Goal: Transaction & Acquisition: Book appointment/travel/reservation

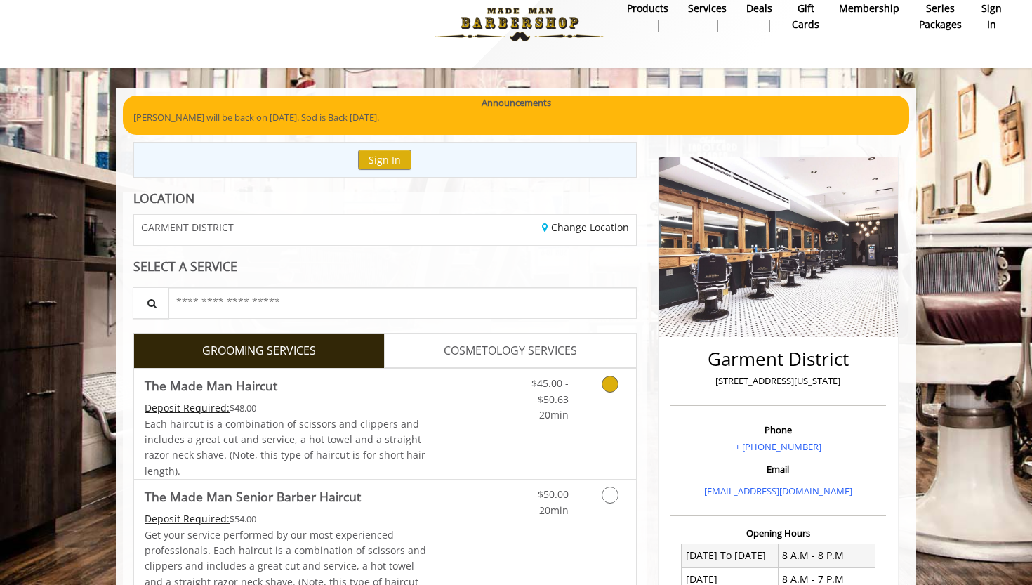
click at [589, 400] on link "Grooming services" at bounding box center [607, 395] width 36 height 54
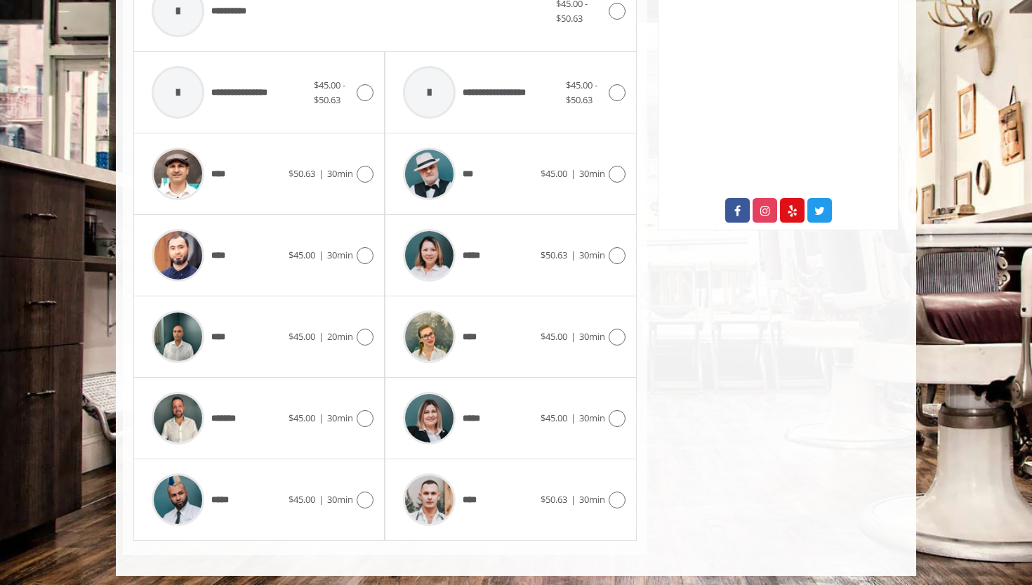
scroll to position [642, 0]
click at [345, 349] on div "**** $45.00 | 20min" at bounding box center [259, 337] width 229 height 67
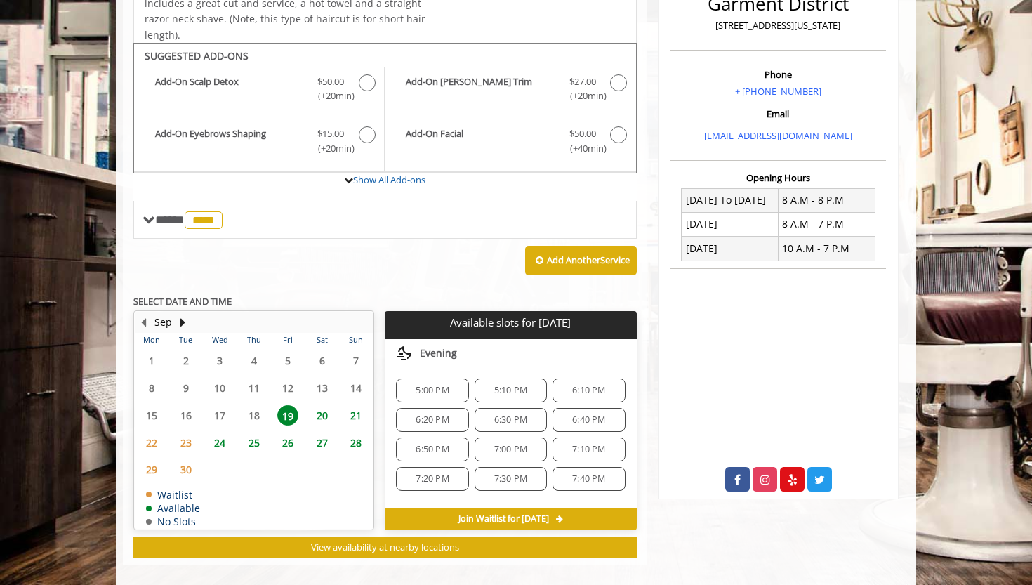
scroll to position [382, 0]
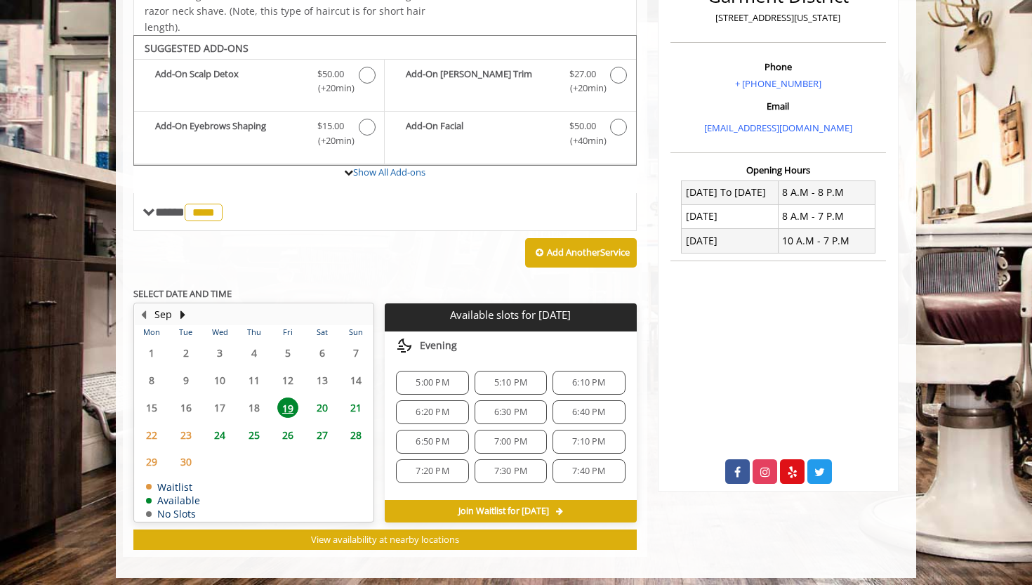
click at [514, 378] on span "5:10 PM" at bounding box center [510, 382] width 33 height 11
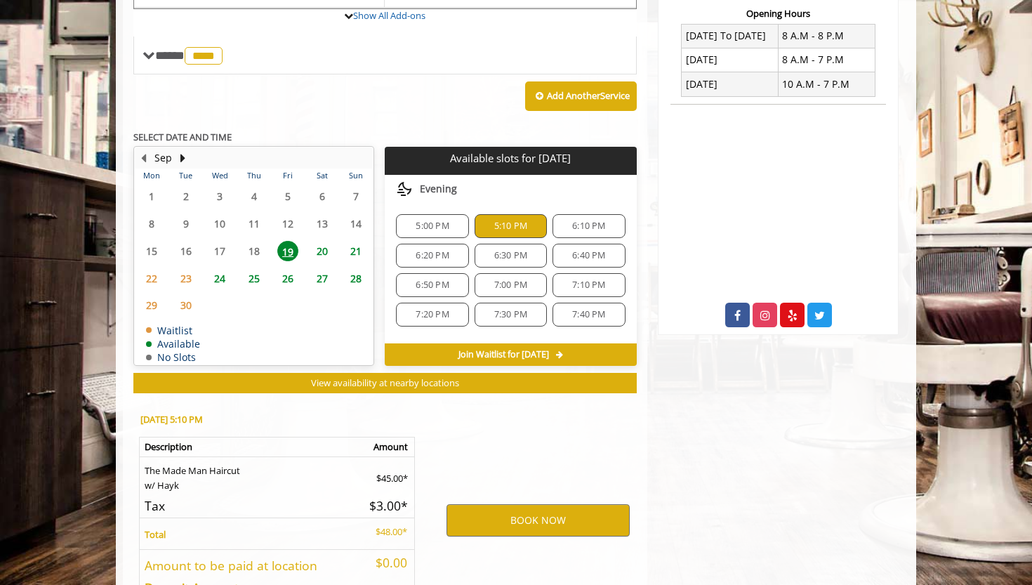
scroll to position [632, 0]
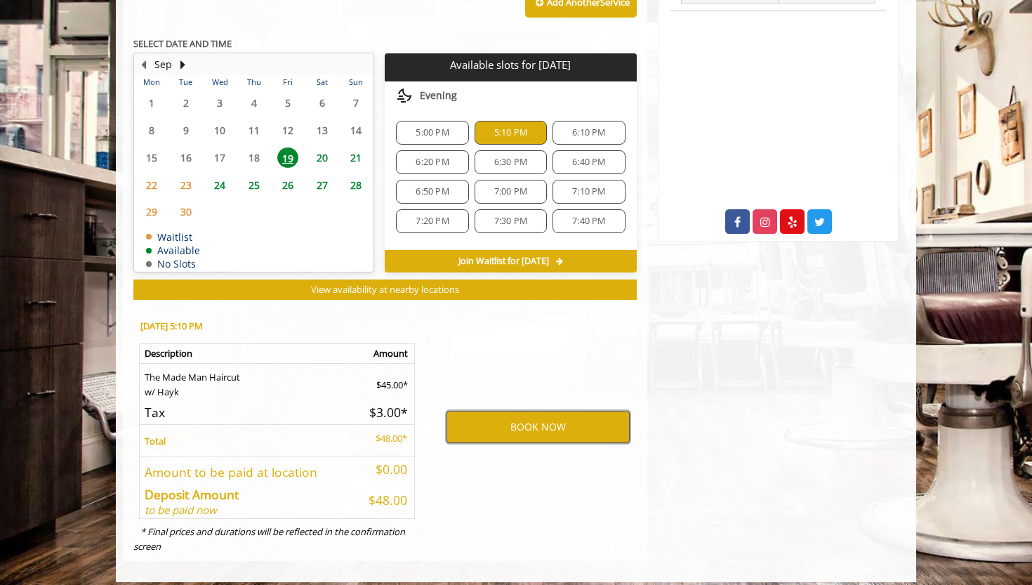
click at [507, 418] on button "BOOK NOW" at bounding box center [537, 427] width 183 height 32
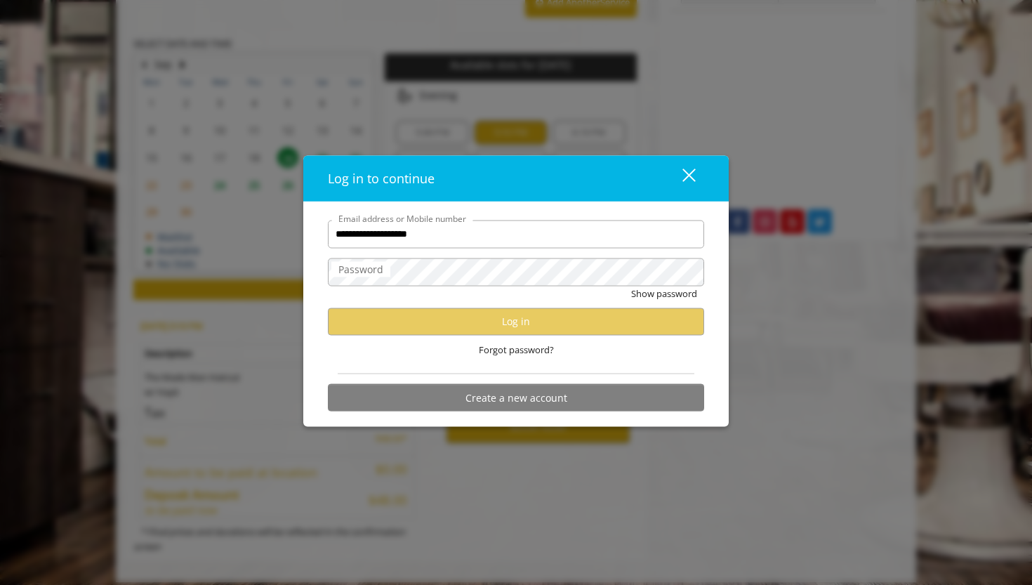
type input "**********"
click at [532, 295] on div "Show password" at bounding box center [516, 297] width 376 height 22
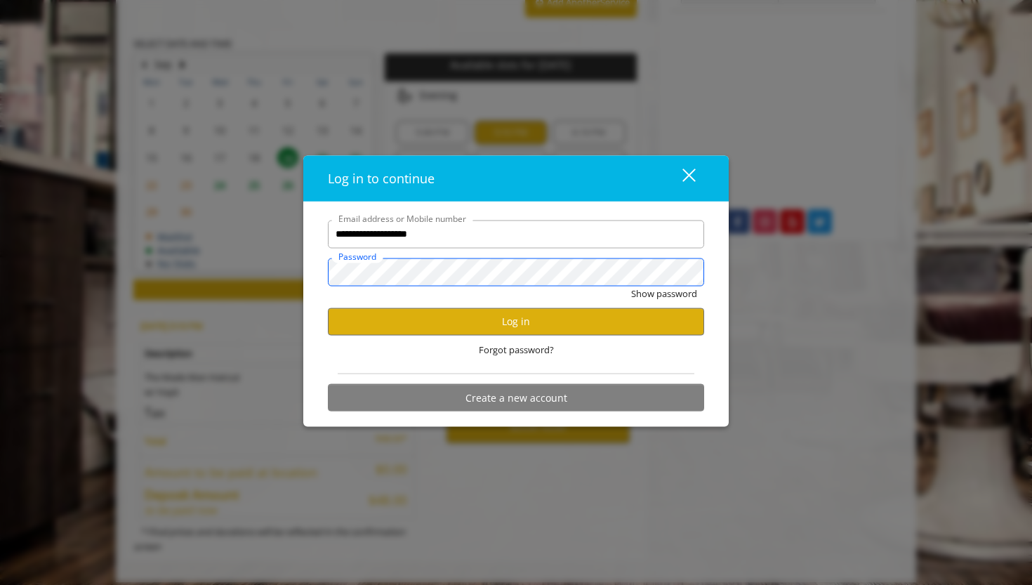
click at [663, 293] on button "Show password" at bounding box center [664, 293] width 66 height 15
click at [547, 321] on button "Log in" at bounding box center [516, 320] width 376 height 27
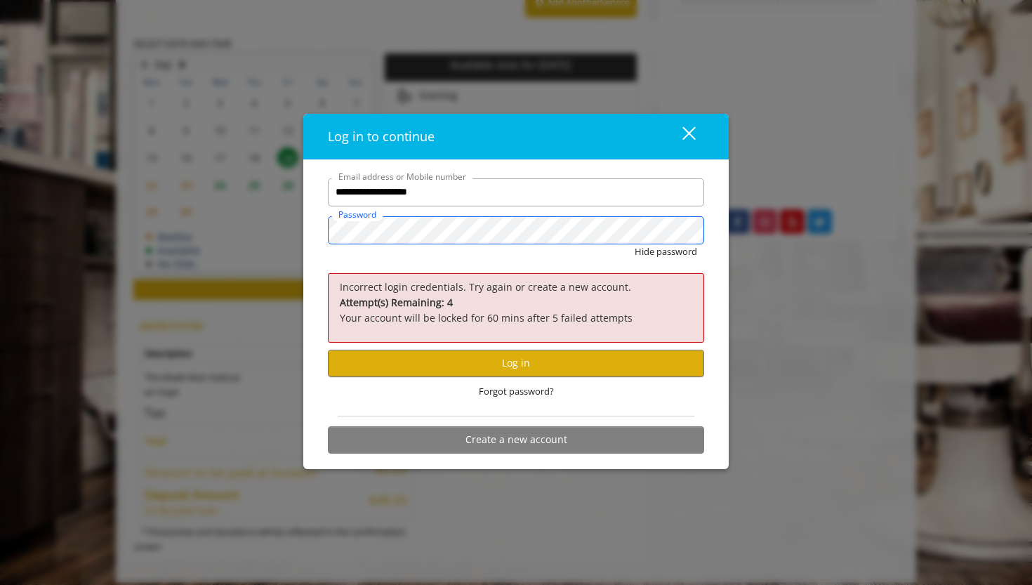
click at [665, 252] on button "Hide password" at bounding box center [665, 251] width 62 height 15
click at [523, 364] on button "Log in" at bounding box center [516, 362] width 376 height 27
click at [683, 142] on div "close" at bounding box center [680, 136] width 28 height 21
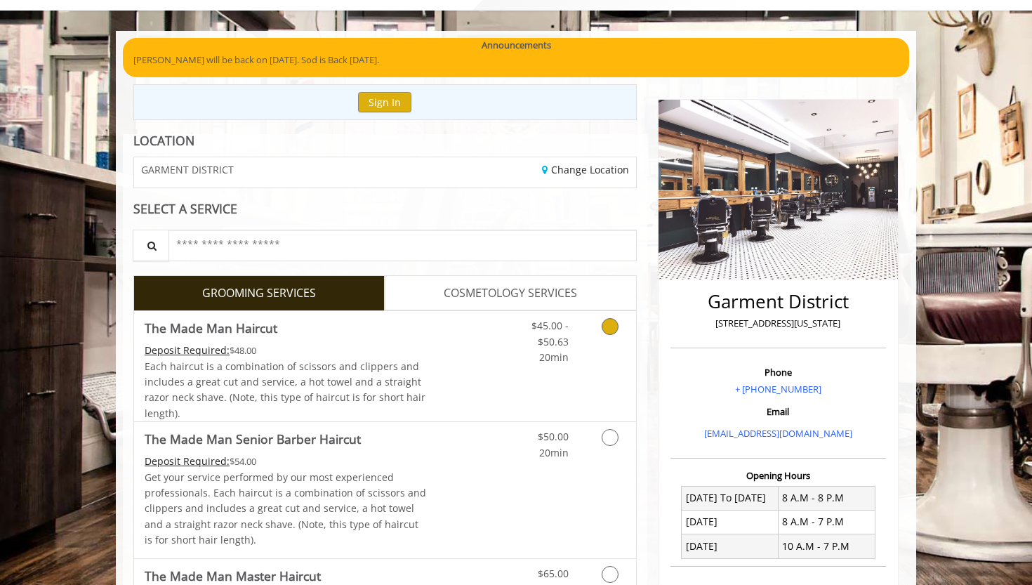
click at [512, 329] on link "$45.00 - $50.63 20min" at bounding box center [539, 338] width 58 height 54
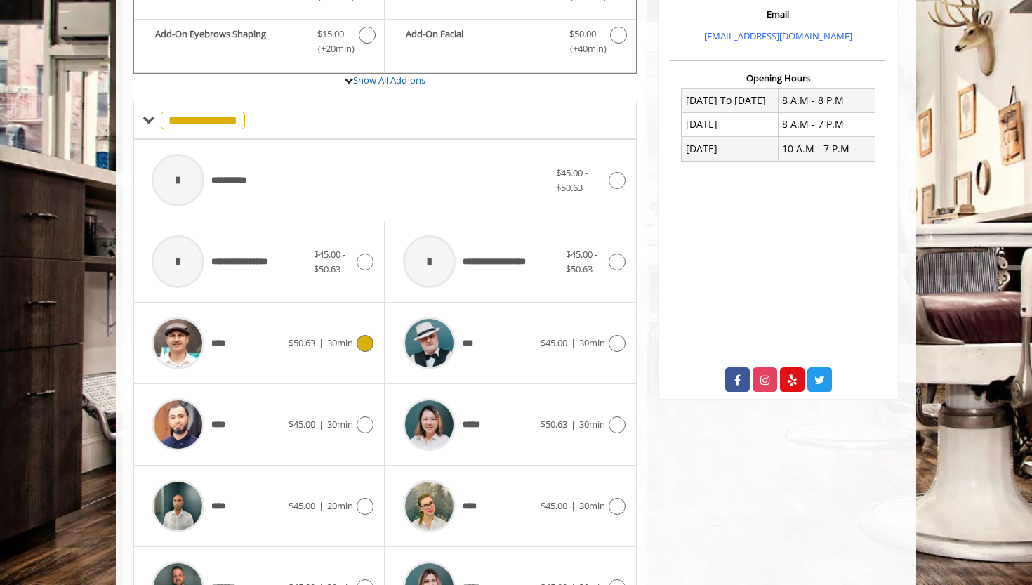
scroll to position [486, 0]
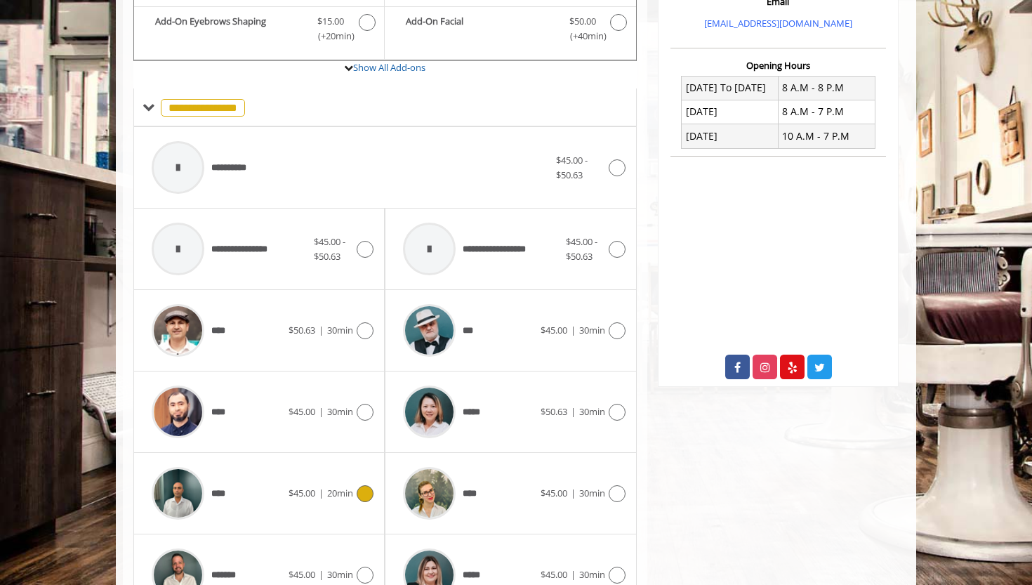
click at [328, 487] on span "20min" at bounding box center [340, 492] width 26 height 13
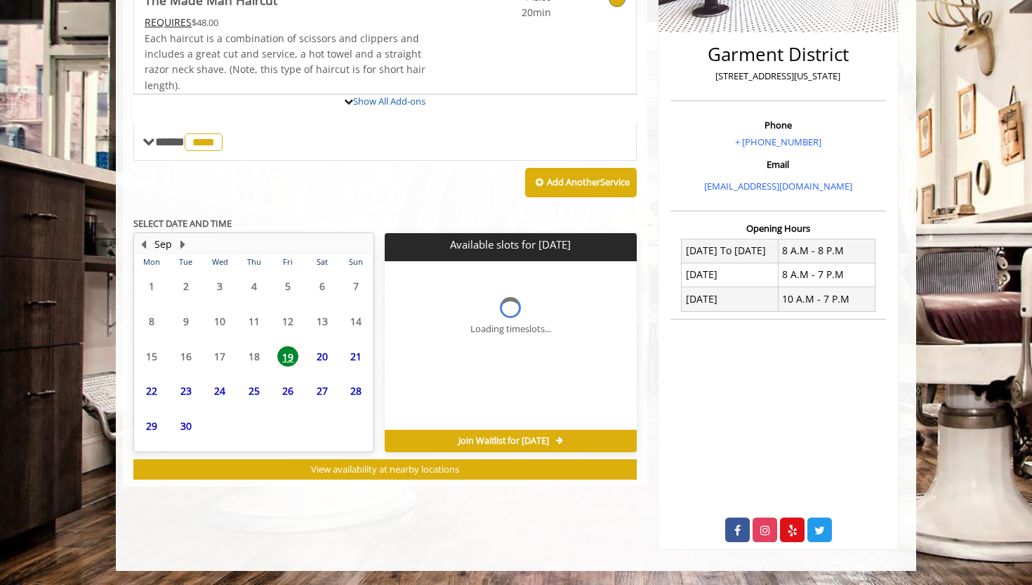
scroll to position [318, 0]
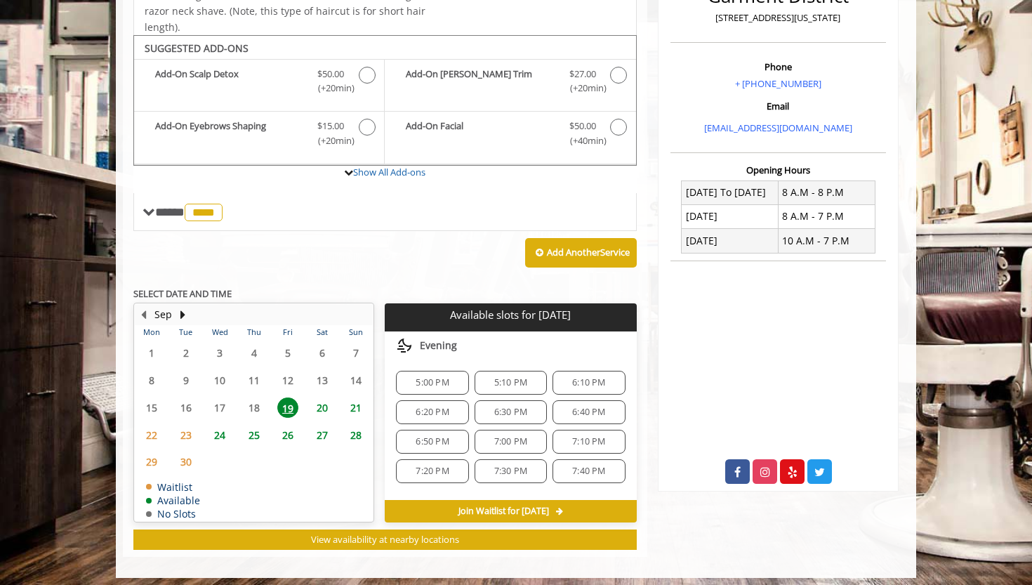
click at [528, 377] on span "5:10 PM" at bounding box center [511, 382] width 60 height 11
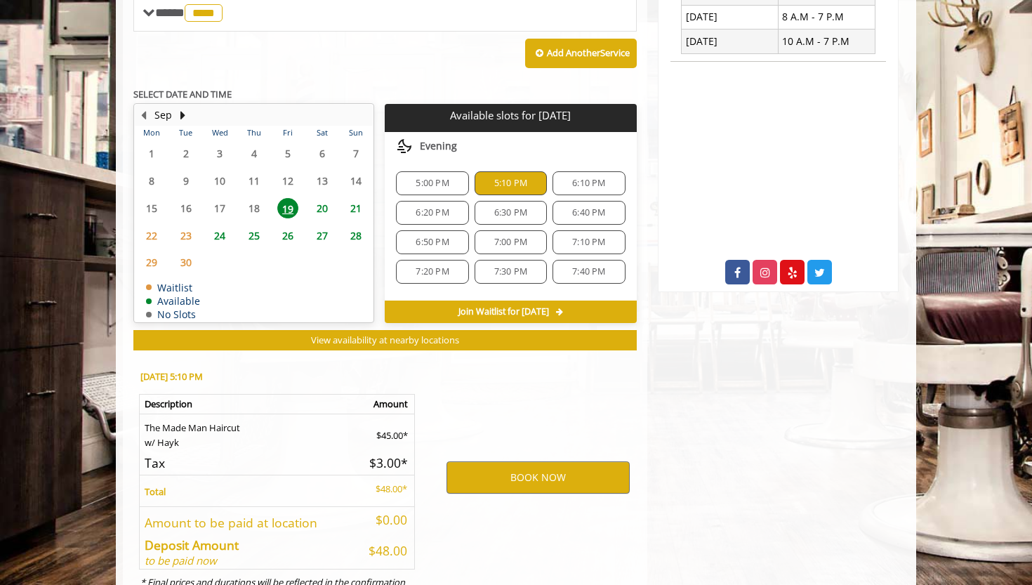
scroll to position [632, 0]
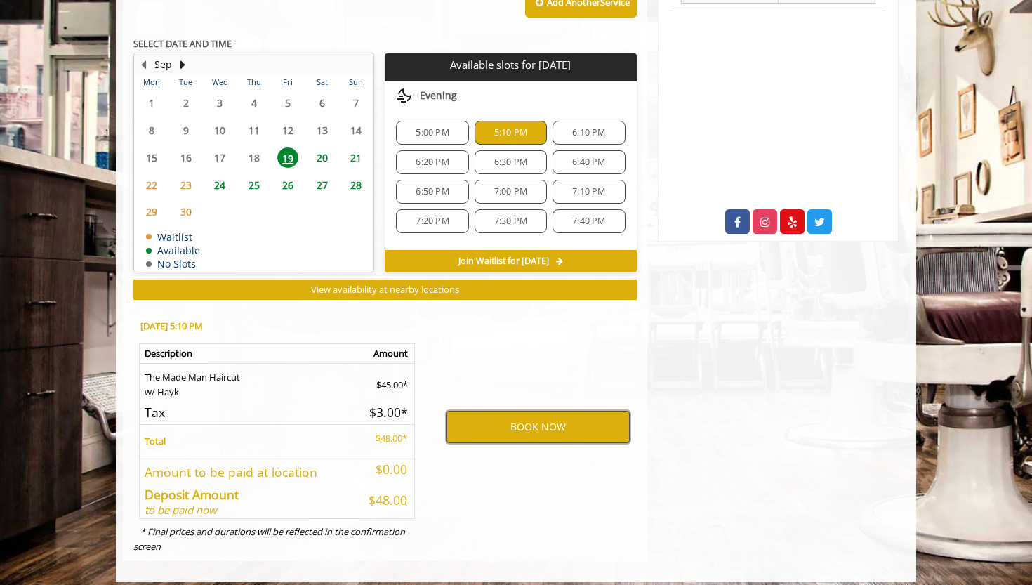
click at [523, 416] on button "BOOK NOW" at bounding box center [537, 427] width 183 height 32
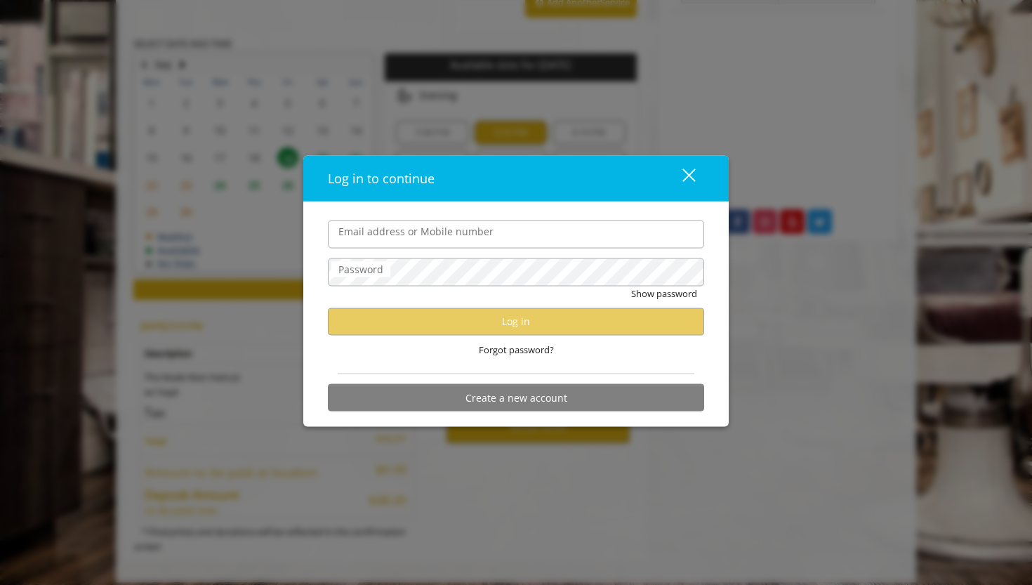
click at [693, 171] on div "close dialog" at bounding box center [688, 174] width 13 height 13
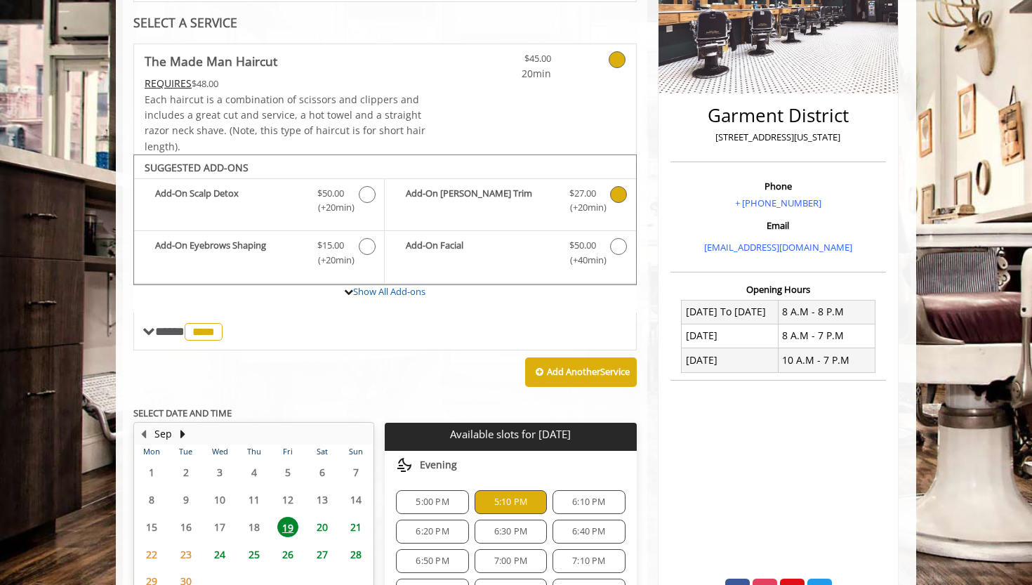
scroll to position [262, 0]
